Goal: Task Accomplishment & Management: Use online tool/utility

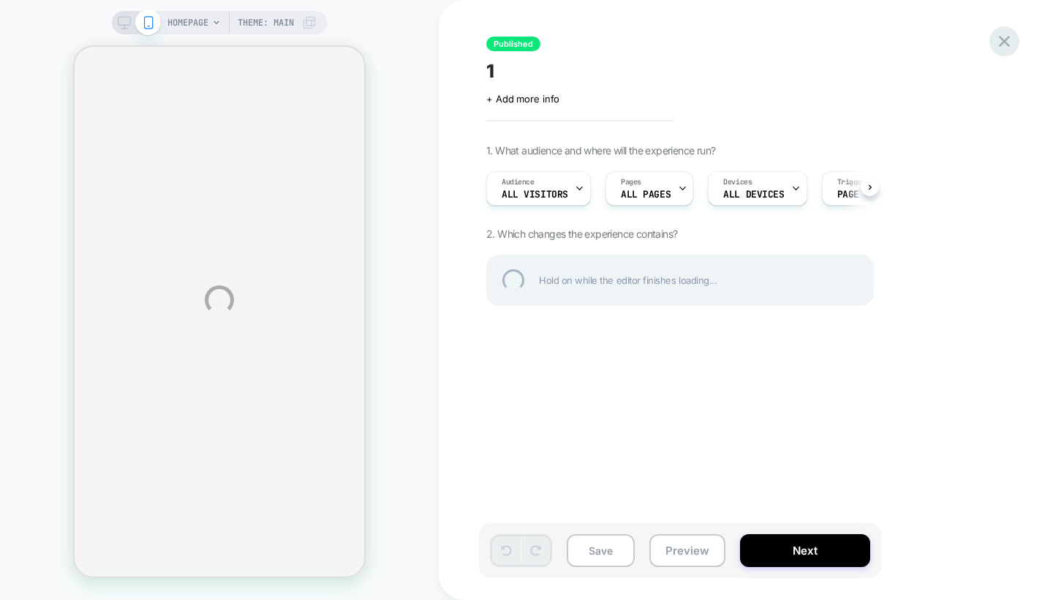
click at [1001, 42] on div at bounding box center [1005, 41] width 30 height 30
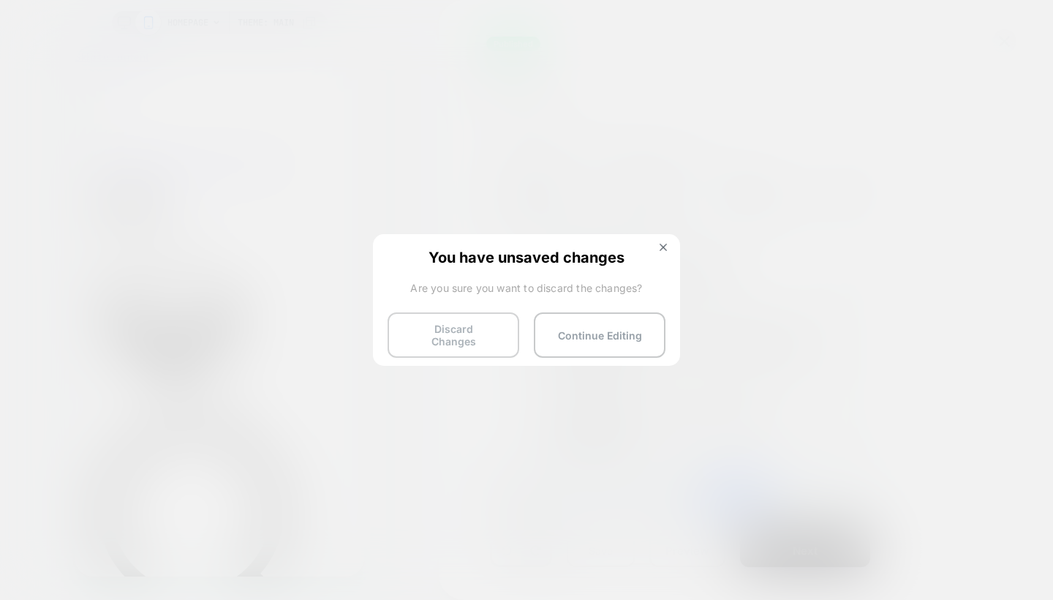
click at [487, 339] on button "Discard Changes" at bounding box center [454, 334] width 132 height 45
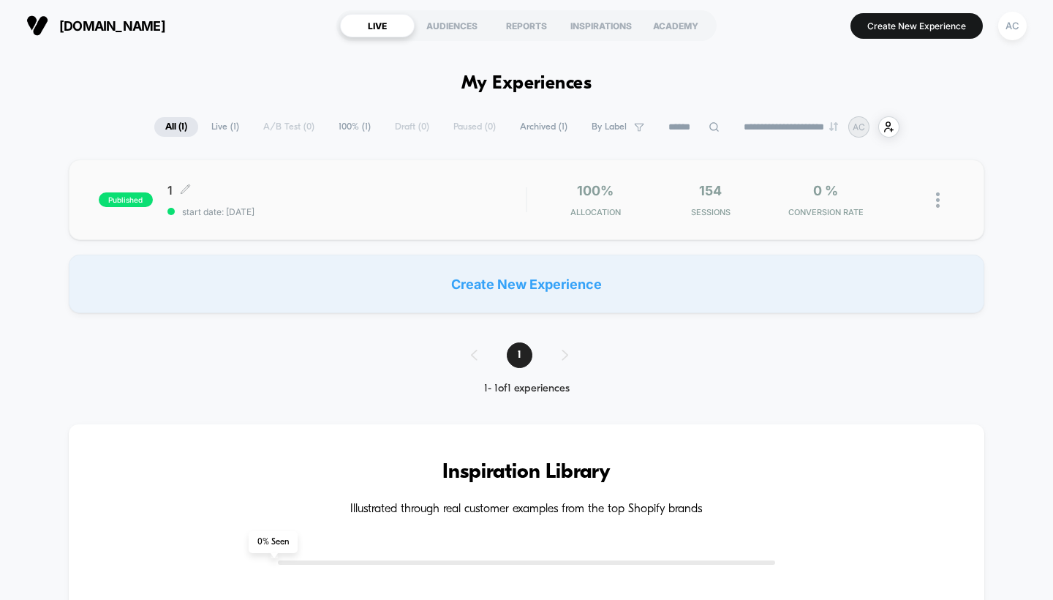
click at [494, 199] on div "1 Click to edit experience details Click to edit experience details start date:…" at bounding box center [346, 200] width 359 height 34
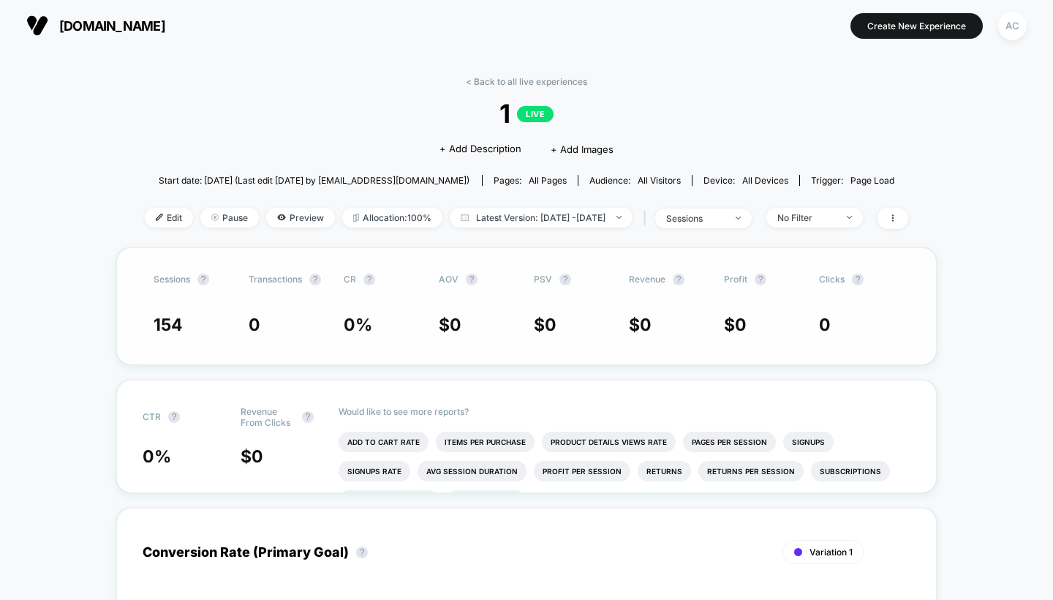
scroll to position [16, 0]
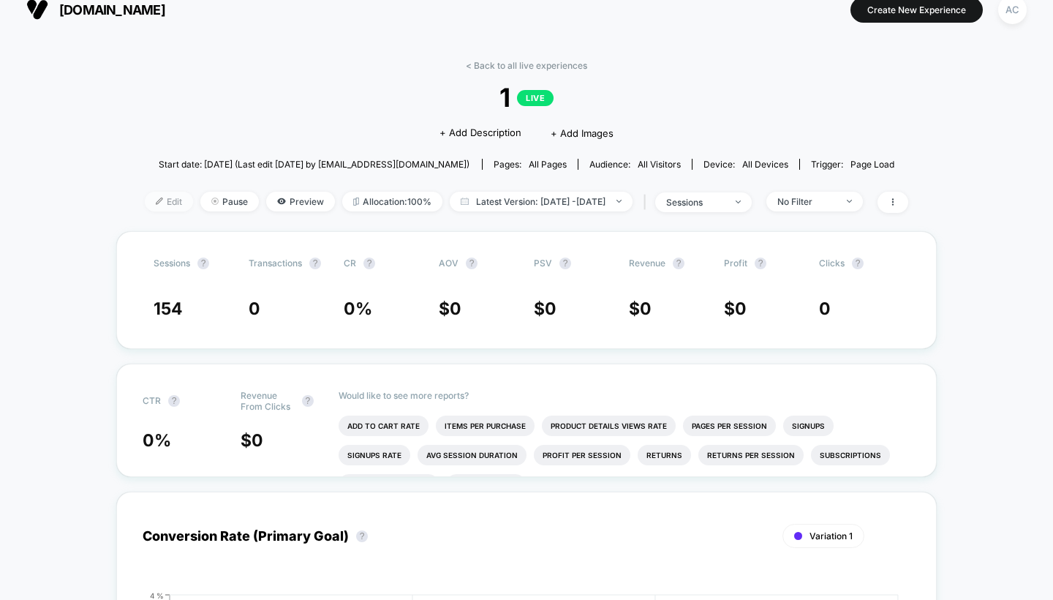
click at [145, 193] on span "Edit" at bounding box center [169, 202] width 48 height 20
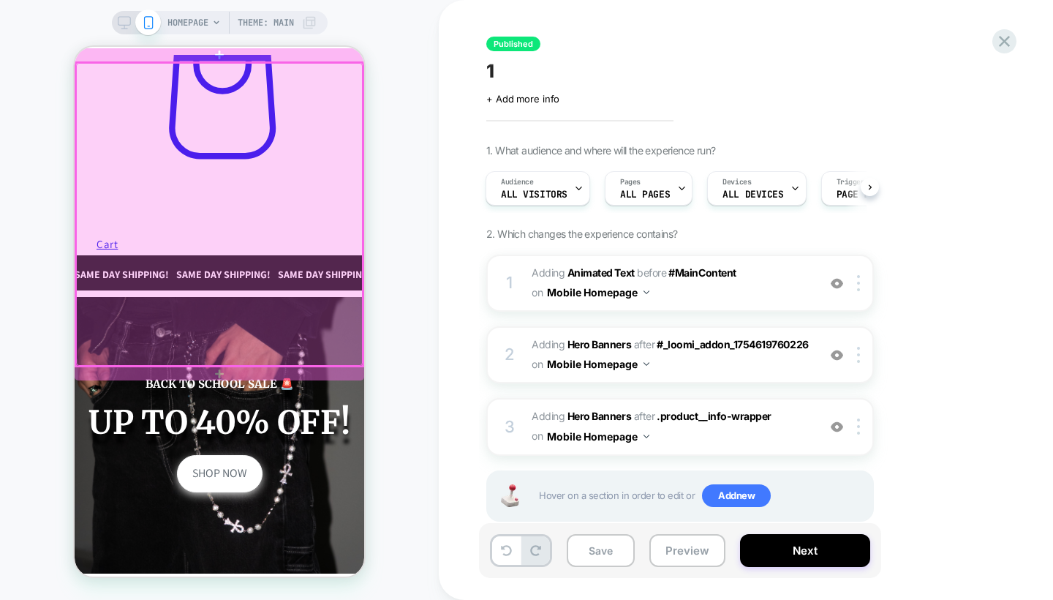
scroll to position [1249, 0]
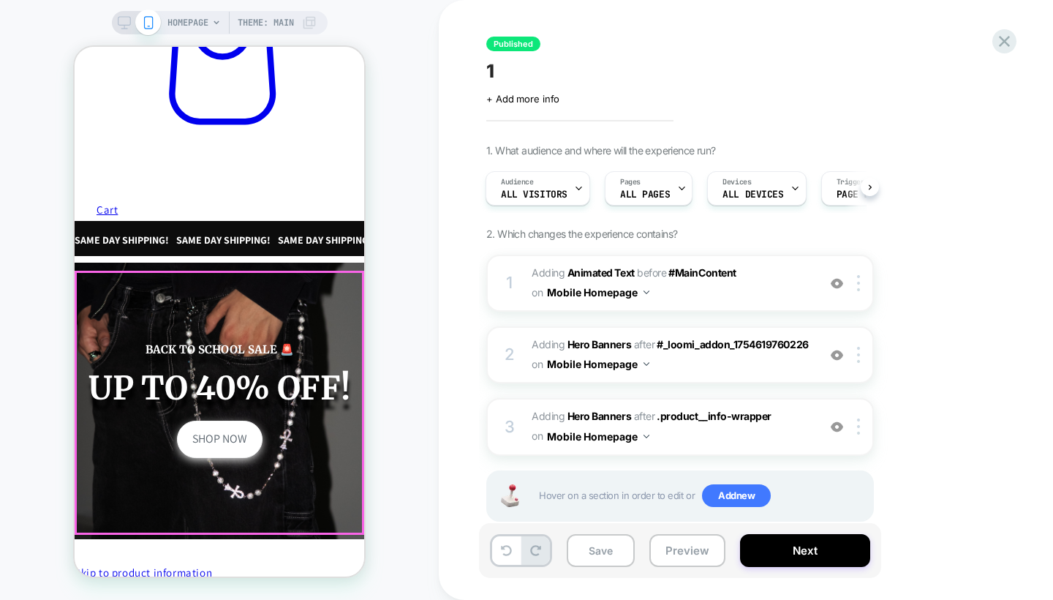
drag, startPoint x: 298, startPoint y: 170, endPoint x: 213, endPoint y: 530, distance: 369.2
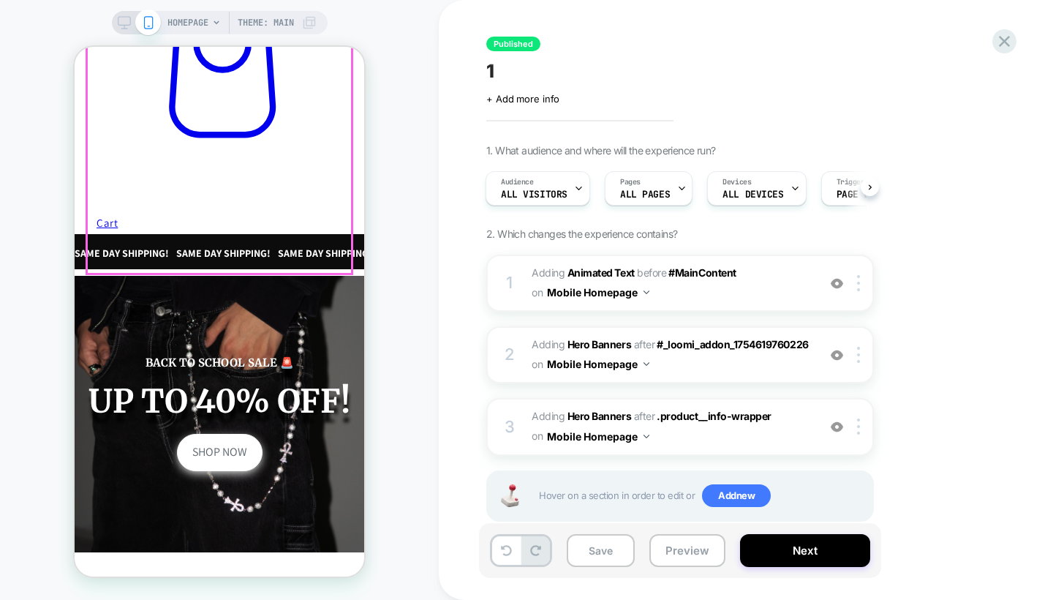
scroll to position [1236, 0]
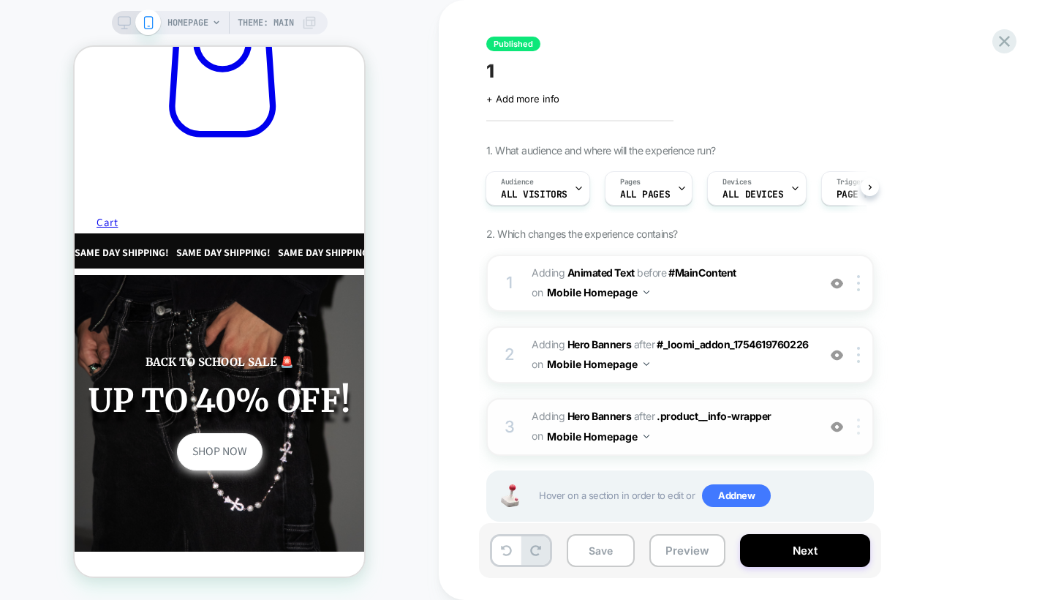
click at [859, 423] on img at bounding box center [858, 426] width 3 height 16
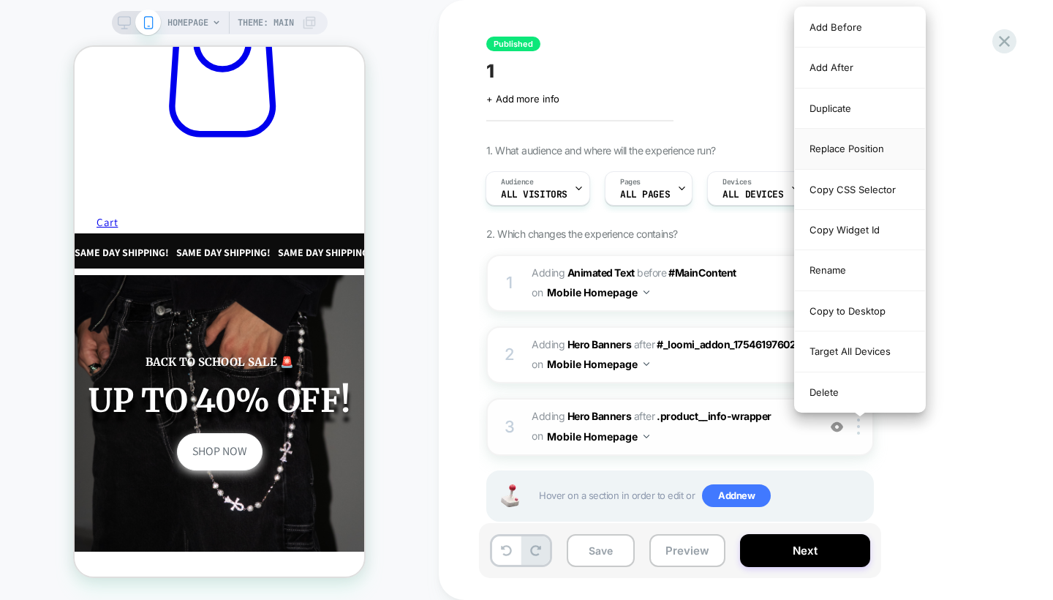
click at [857, 144] on div "Replace Position" at bounding box center [860, 149] width 130 height 40
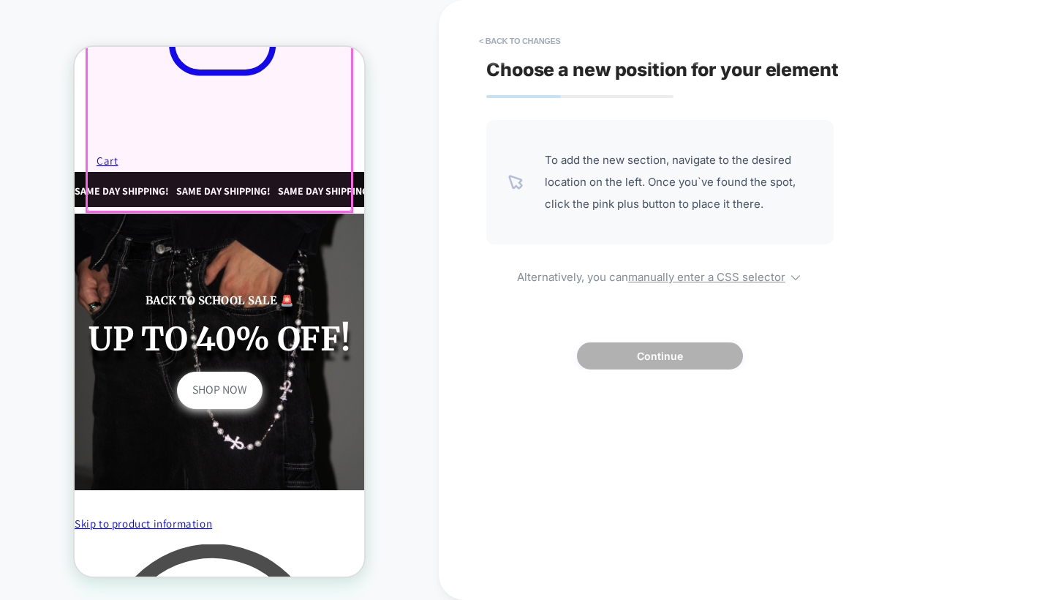
scroll to position [1298, 0]
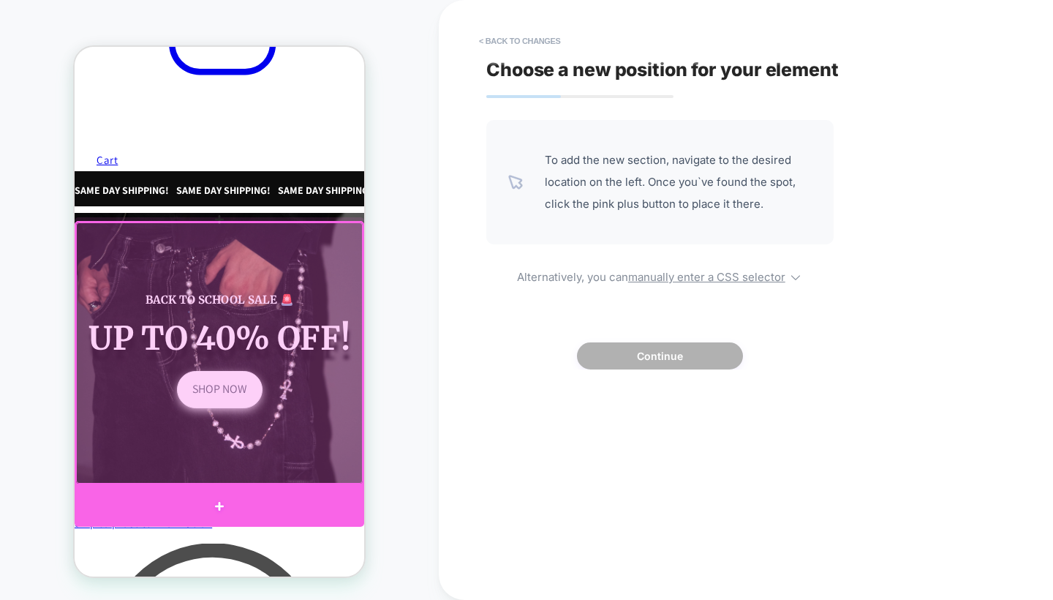
click at [214, 489] on div at bounding box center [220, 506] width 290 height 42
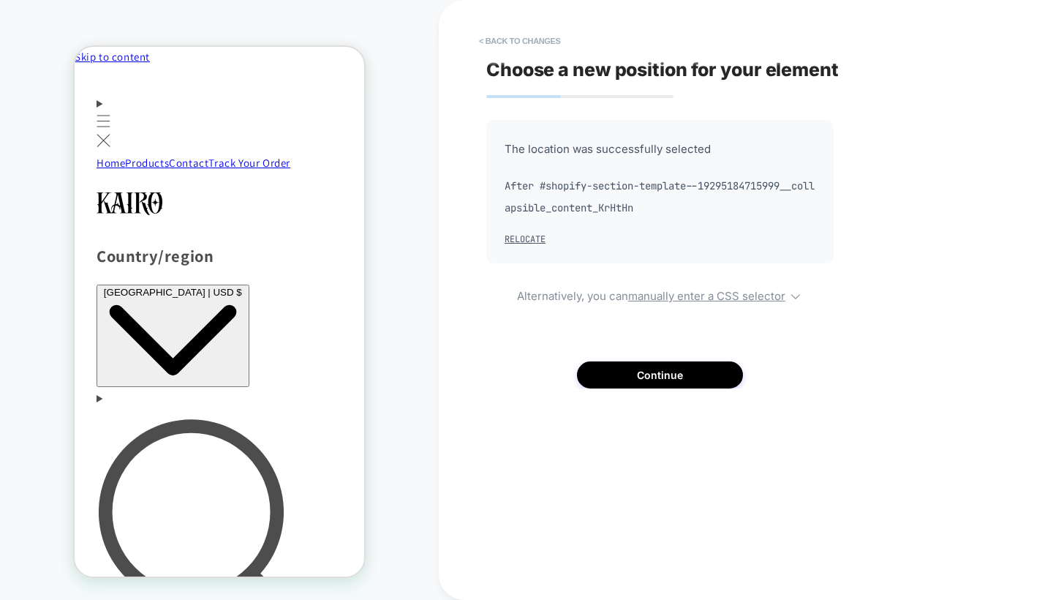
scroll to position [0, 0]
click at [637, 372] on button "Continue" at bounding box center [660, 374] width 166 height 27
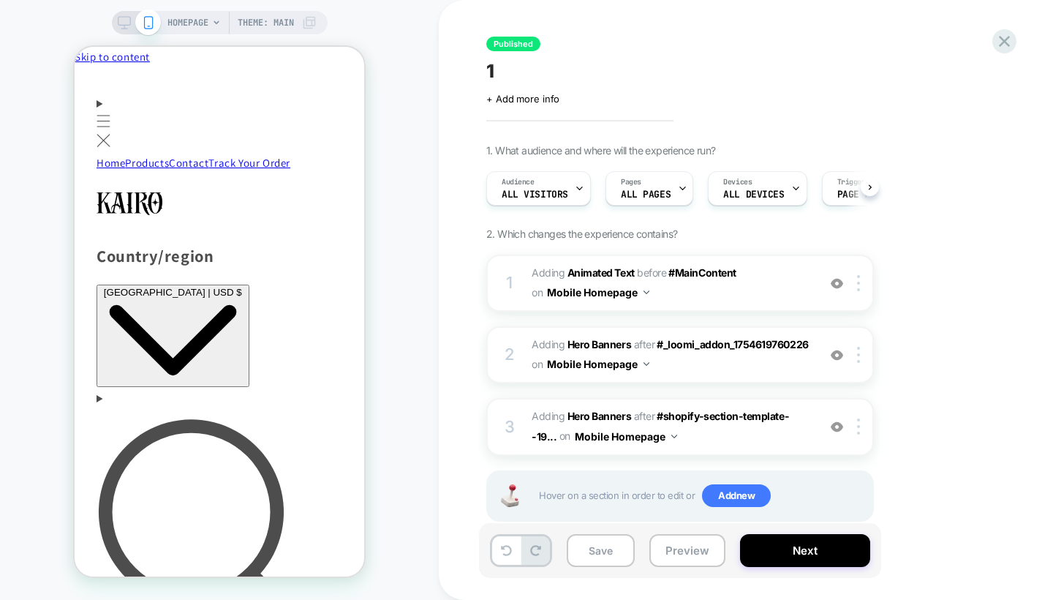
scroll to position [0, 1]
click at [601, 555] on button "Save" at bounding box center [601, 550] width 68 height 33
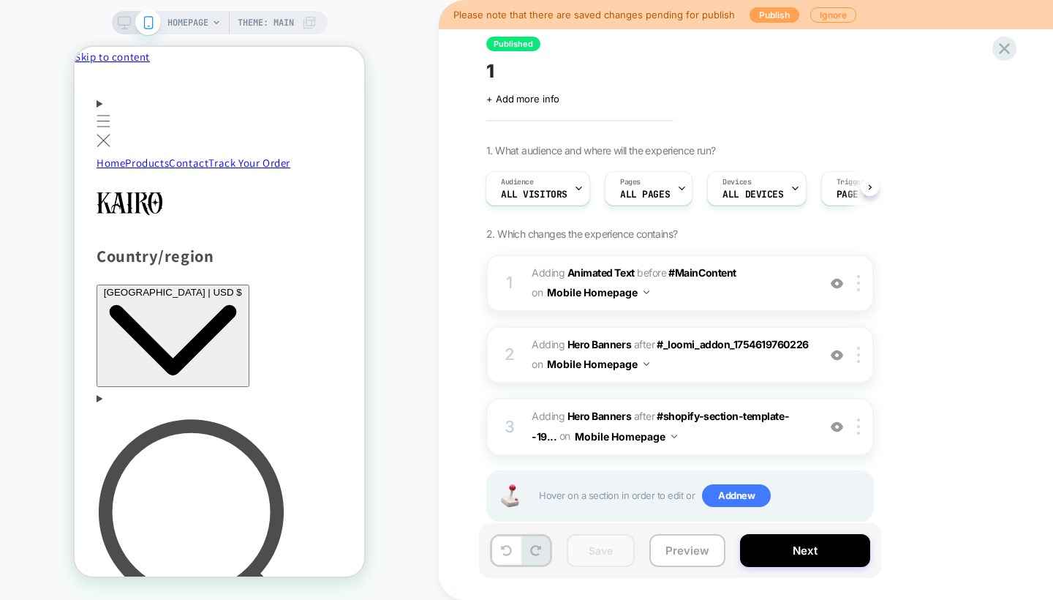
click at [761, 19] on button "Publish" at bounding box center [775, 14] width 50 height 15
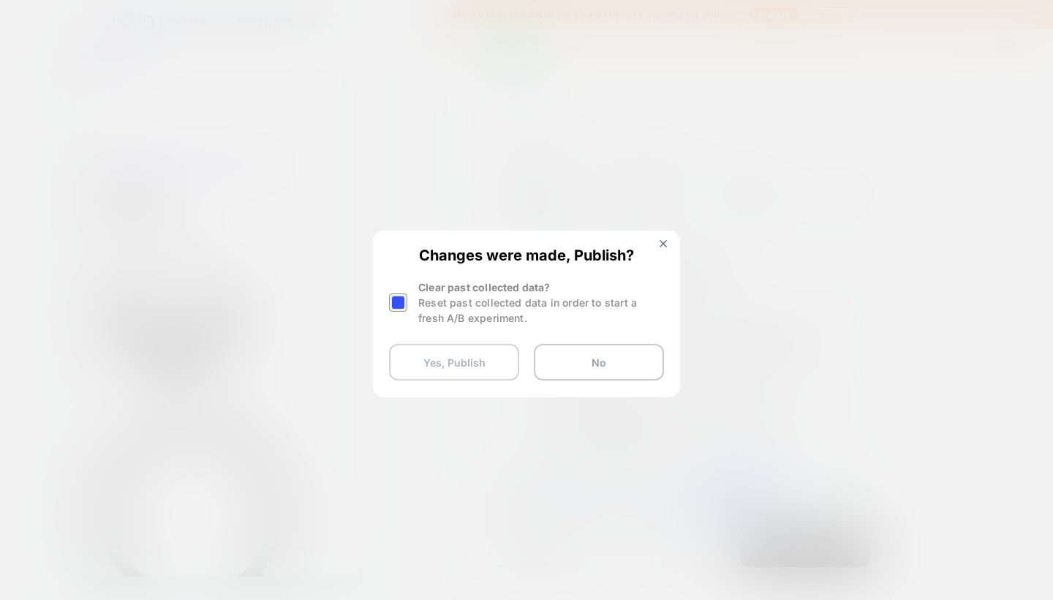
click at [494, 361] on button "Yes, Publish" at bounding box center [454, 362] width 130 height 37
